Goal: Information Seeking & Learning: Stay updated

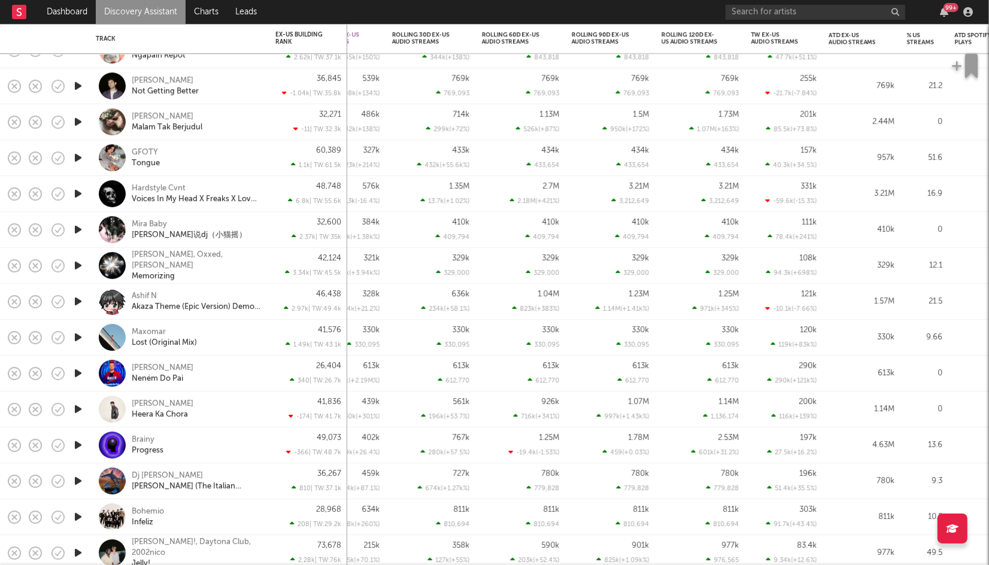
click at [168, 10] on link "Discovery Assistant" at bounding box center [141, 12] width 90 height 24
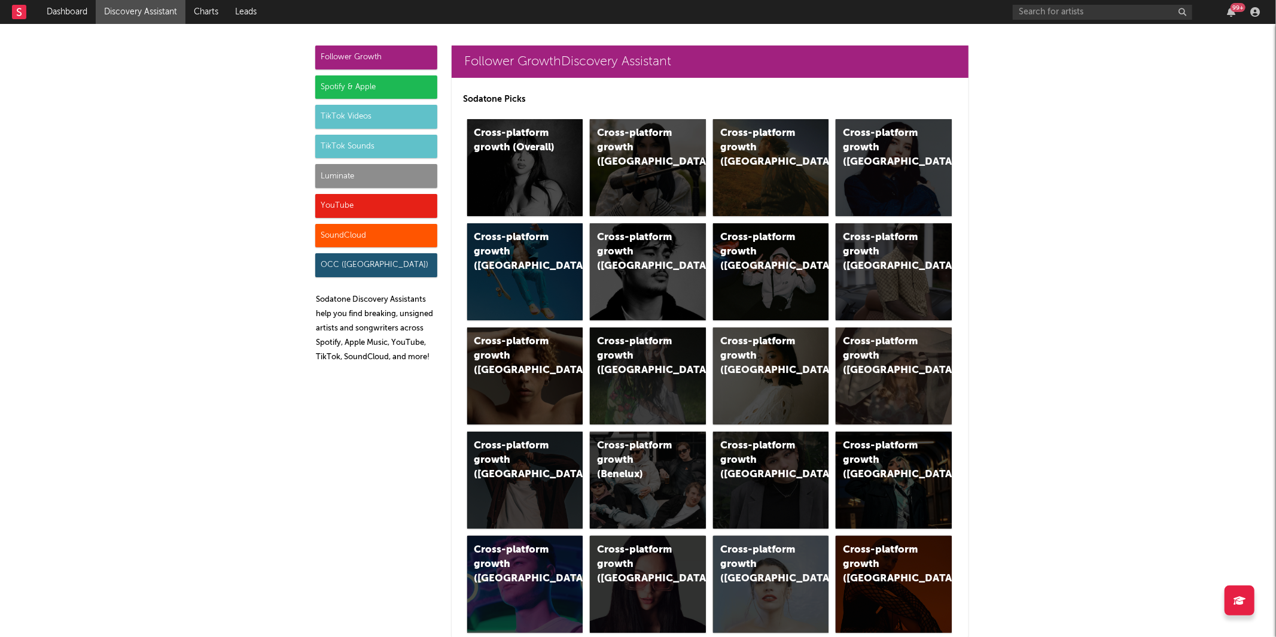
click at [387, 145] on div "TikTok Sounds" at bounding box center [376, 147] width 122 height 24
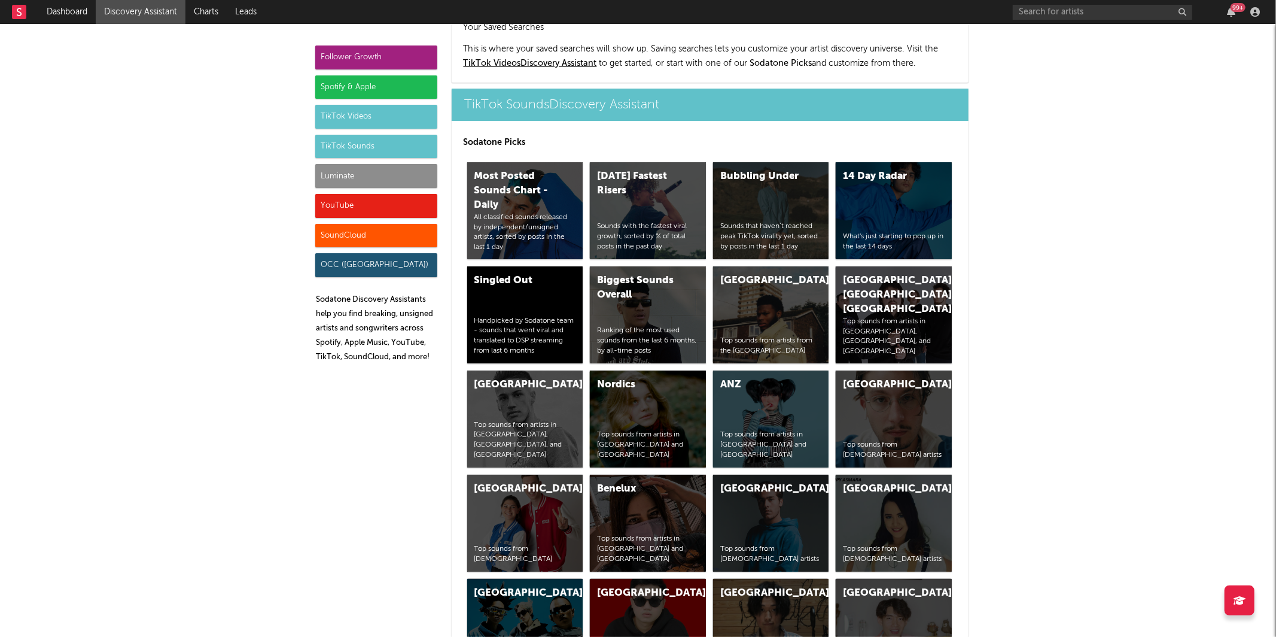
scroll to position [4080, 0]
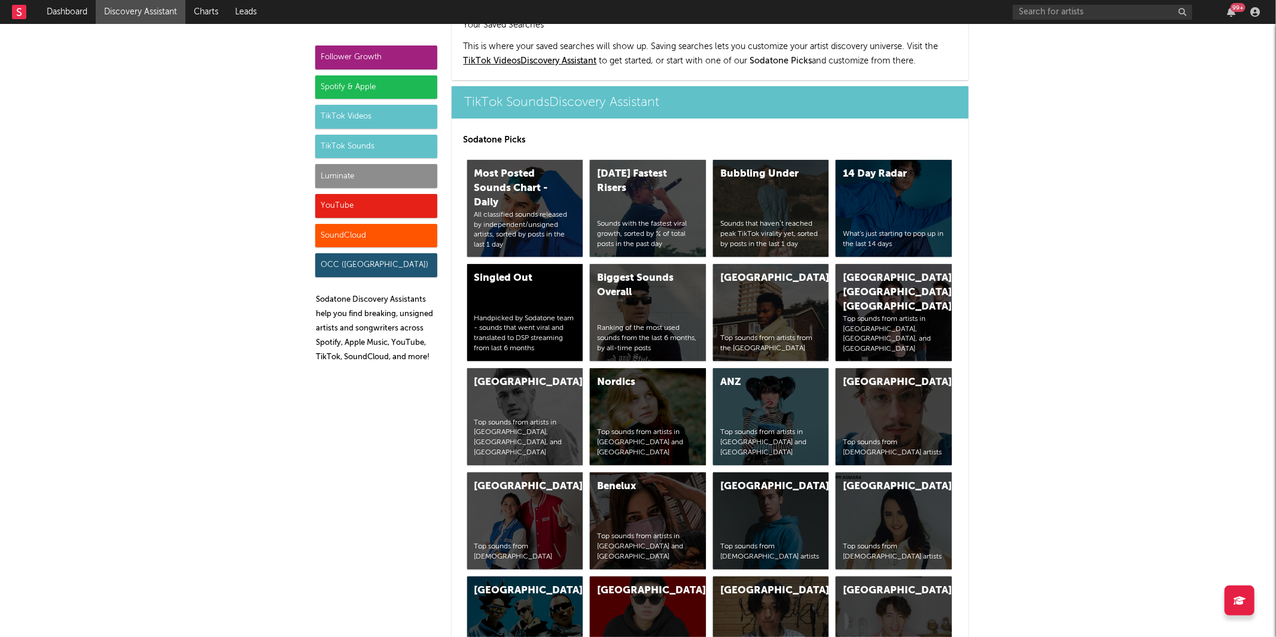
click at [369, 178] on div "Luminate" at bounding box center [376, 176] width 122 height 24
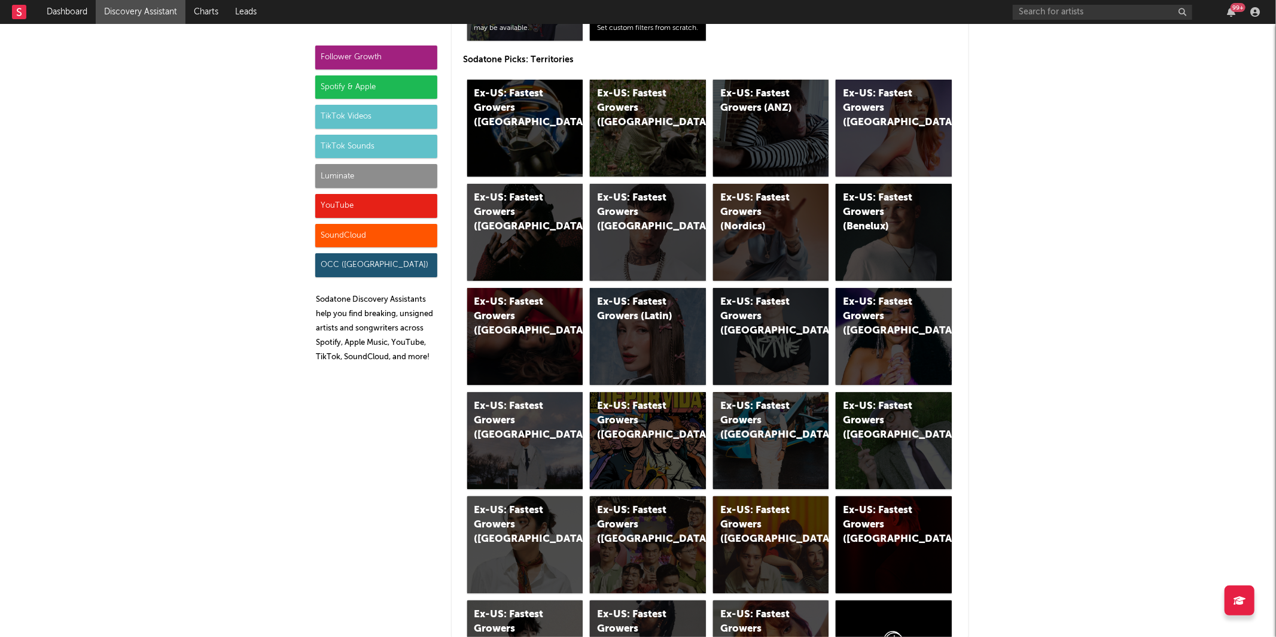
scroll to position [6213, 0]
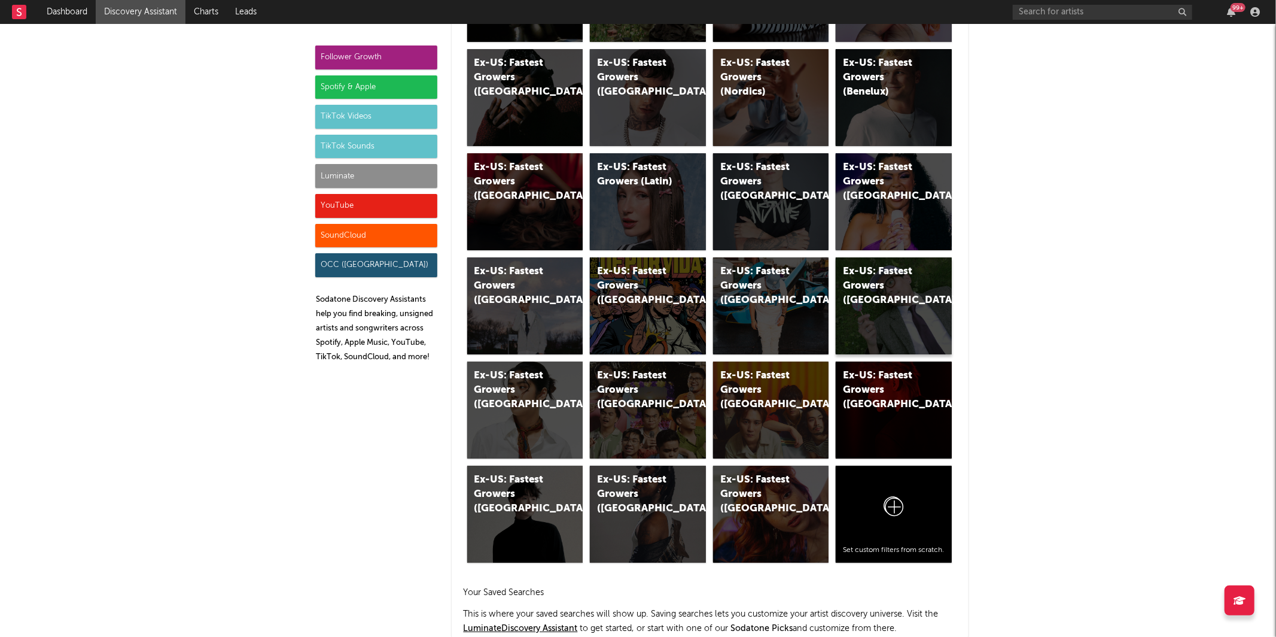
click at [873, 306] on div "Ex-US: Fastest Growers ([GEOGRAPHIC_DATA])" at bounding box center [894, 305] width 116 height 97
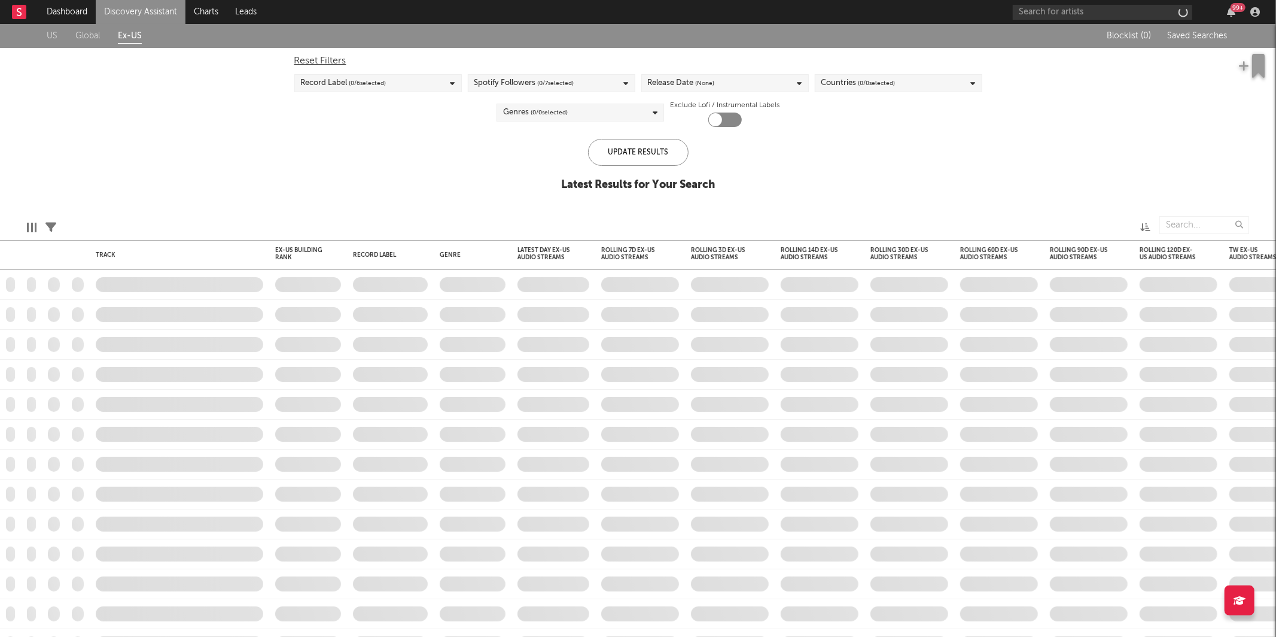
checkbox input "true"
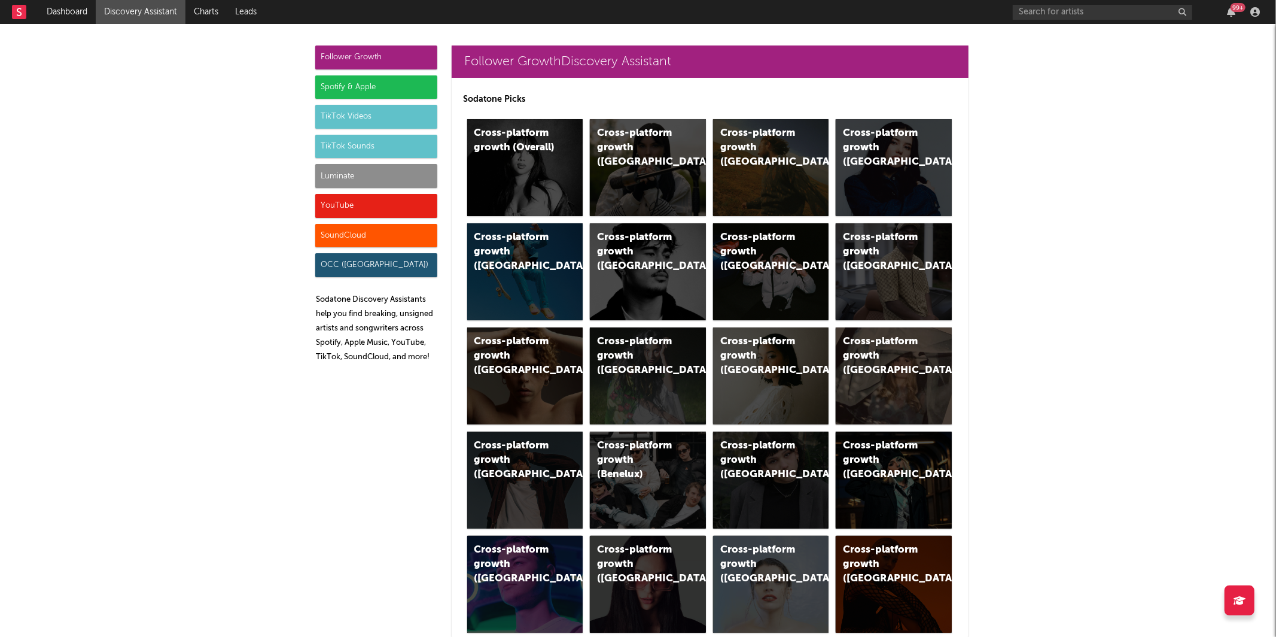
click at [323, 172] on div "Luminate" at bounding box center [376, 176] width 122 height 24
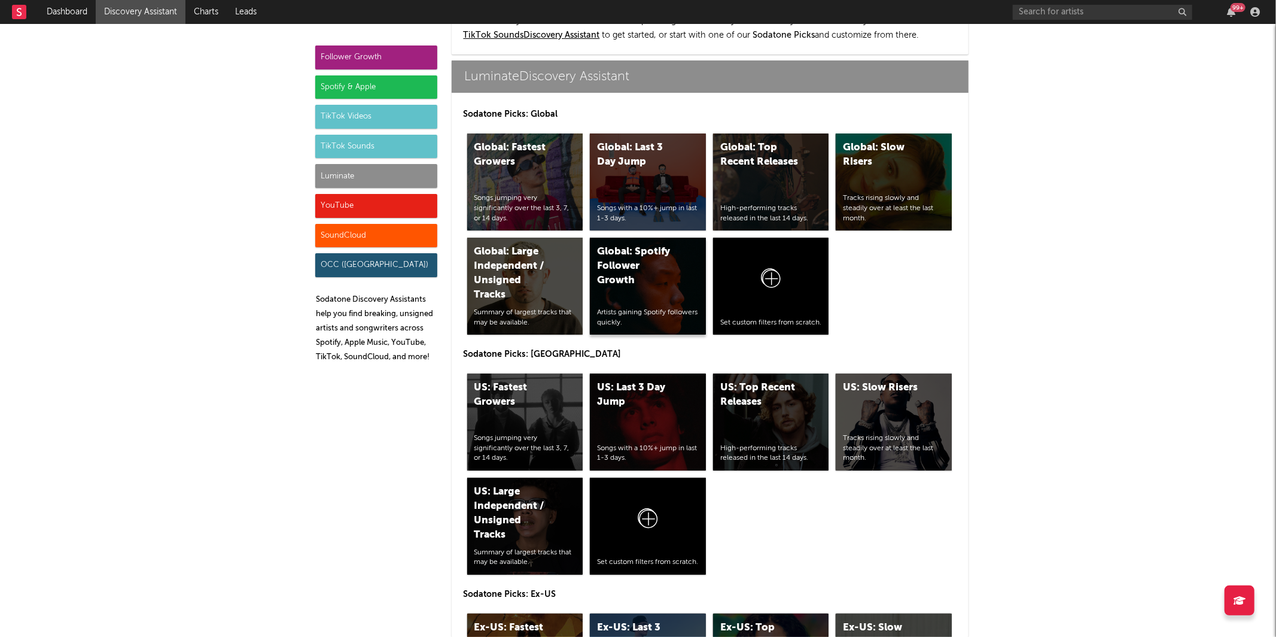
scroll to position [5316, 0]
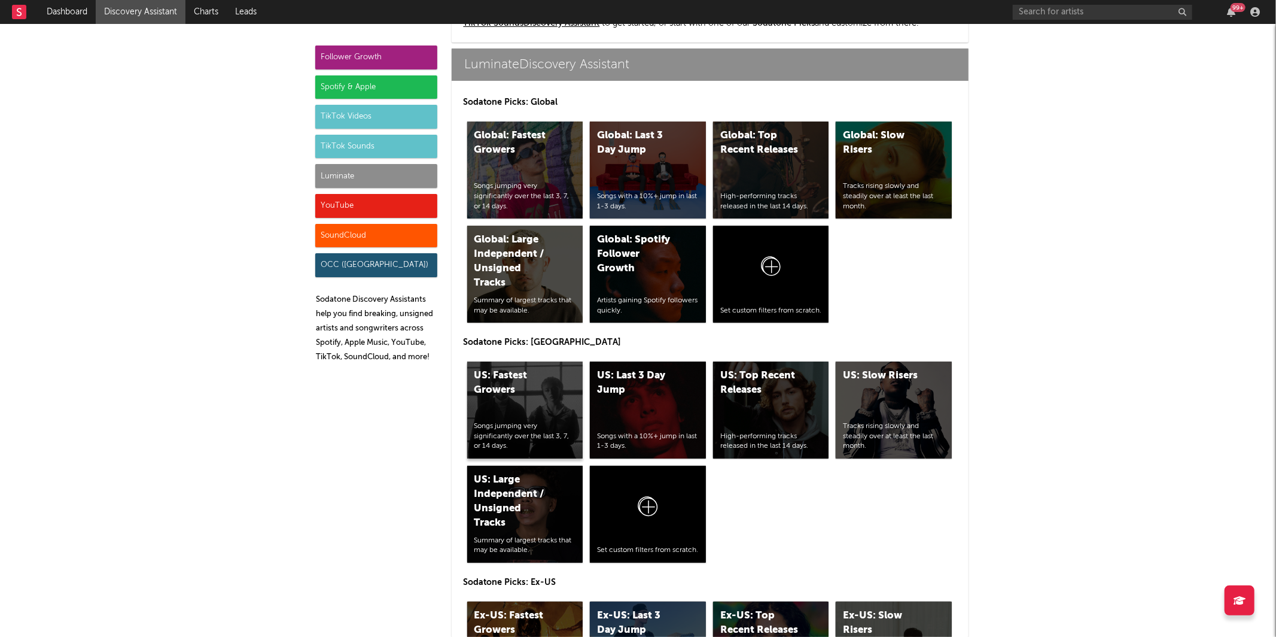
click at [521, 384] on div "US: Fastest Growers" at bounding box center [515, 383] width 81 height 29
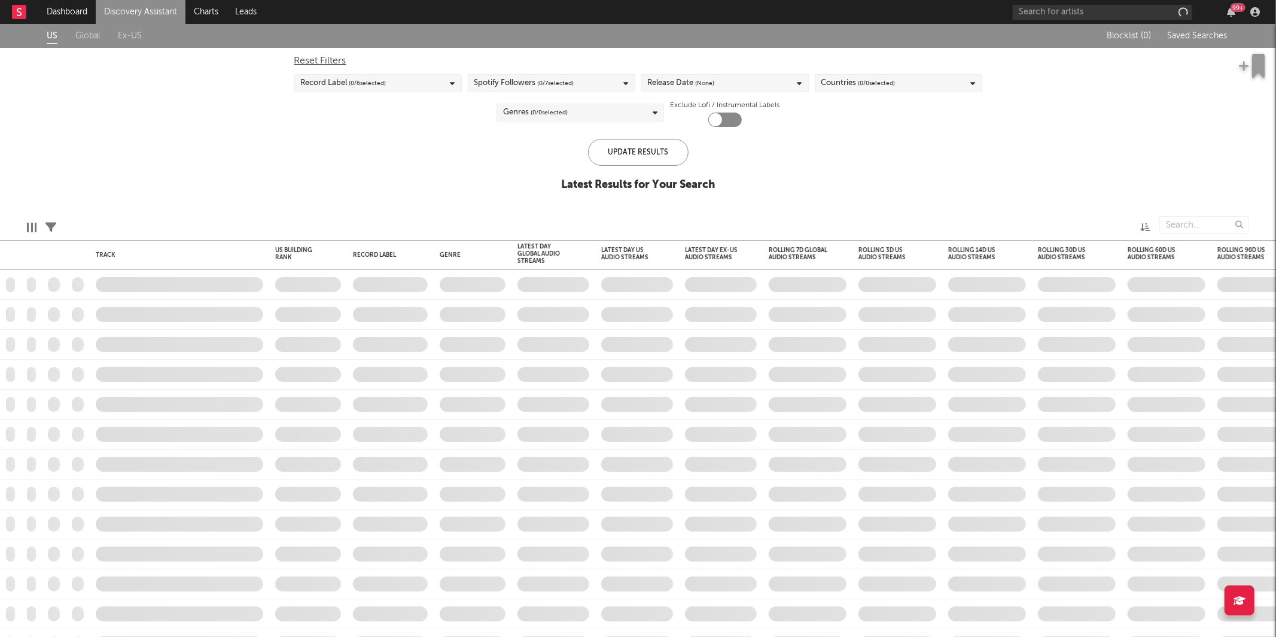
checkbox input "true"
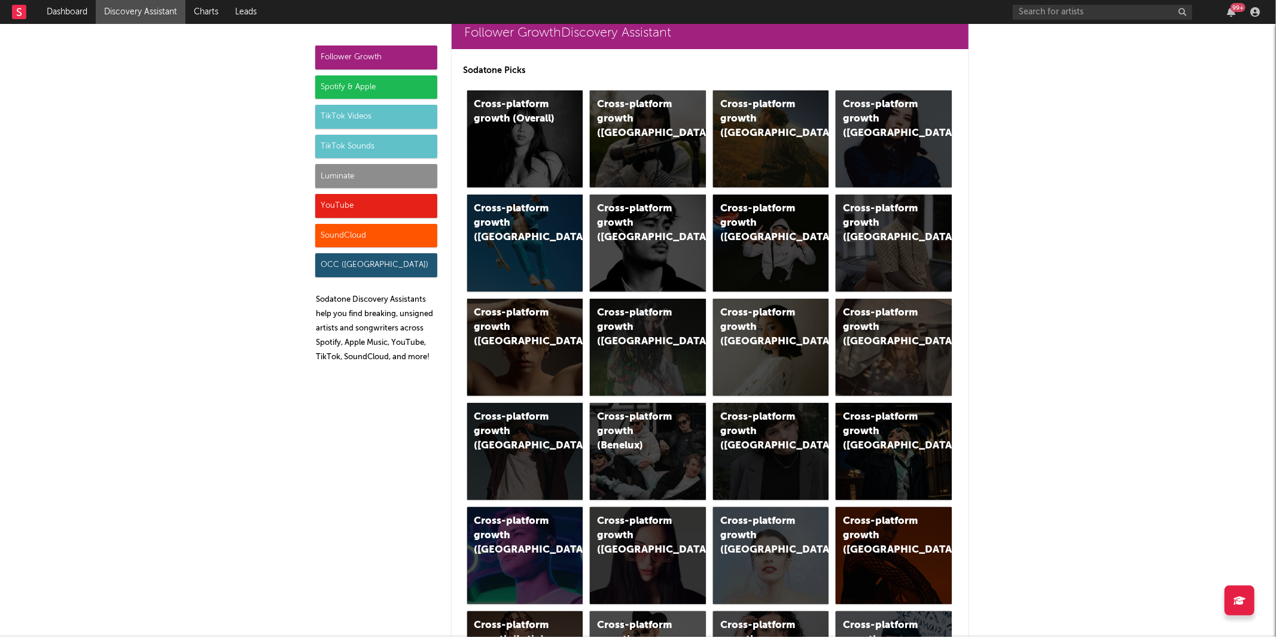
click at [353, 166] on div "Luminate" at bounding box center [376, 176] width 122 height 24
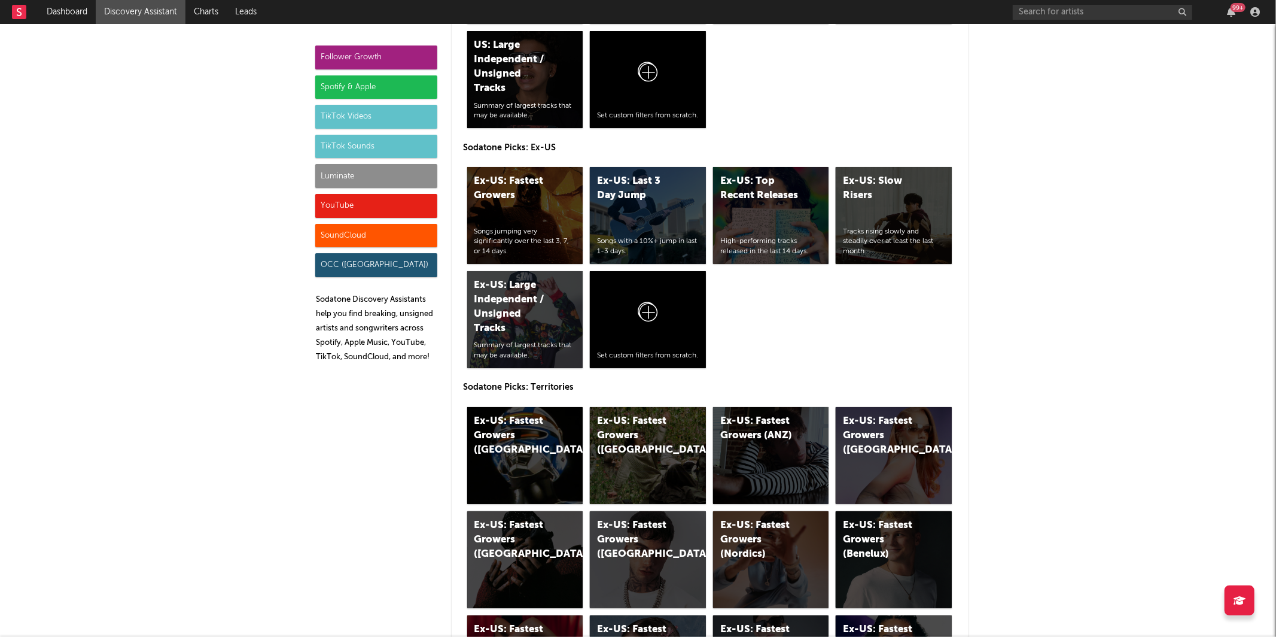
scroll to position [5969, 0]
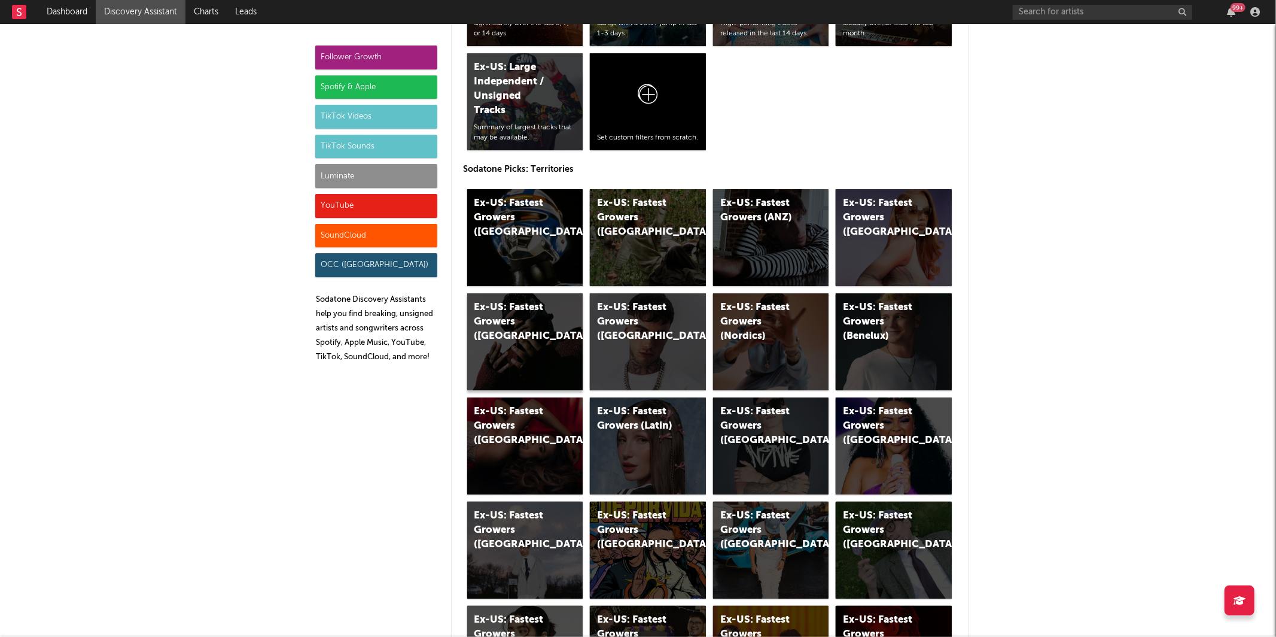
click at [548, 329] on div "Ex-US: Fastest Growers ([GEOGRAPHIC_DATA])" at bounding box center [515, 321] width 81 height 43
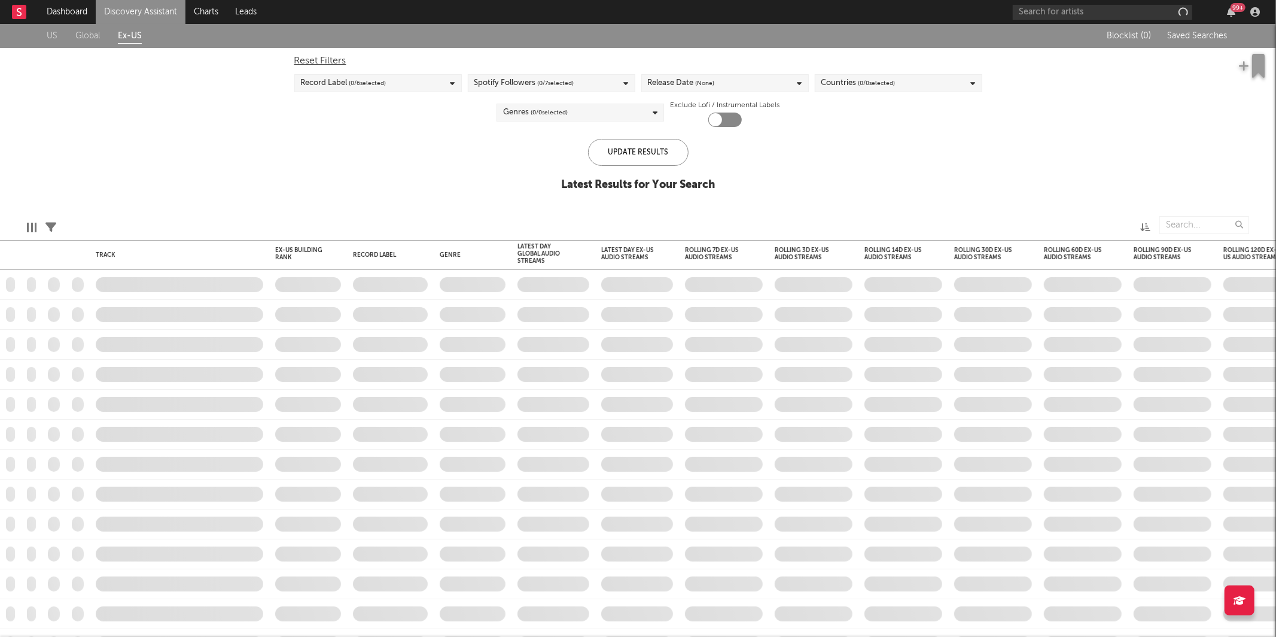
checkbox input "true"
